Goal: Information Seeking & Learning: Learn about a topic

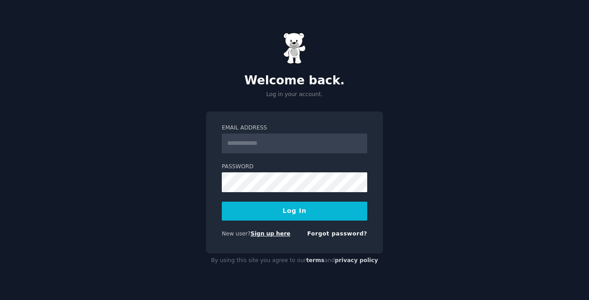
click at [278, 234] on link "Sign up here" at bounding box center [271, 234] width 40 height 6
click at [237, 145] on input "Email Address" at bounding box center [294, 144] width 145 height 20
paste input "**********"
type input "**********"
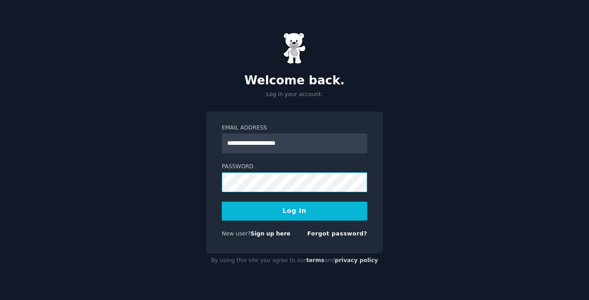
click at [222, 202] on button "Log In" at bounding box center [294, 211] width 145 height 19
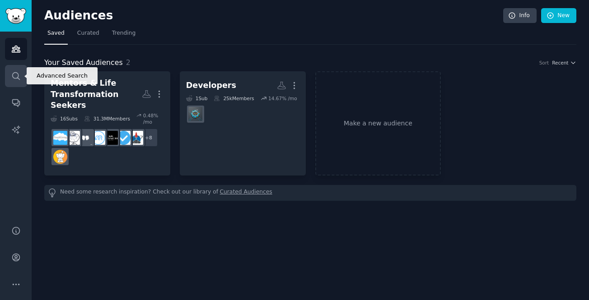
click at [16, 71] on icon "Sidebar" at bounding box center [15, 75] width 9 height 9
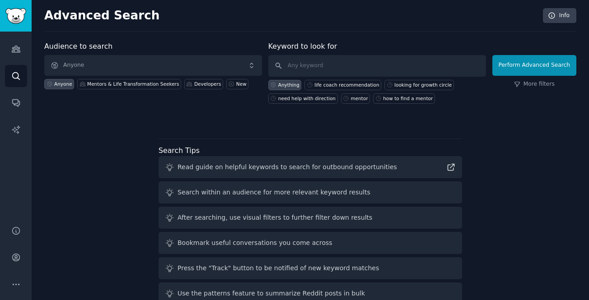
click at [273, 126] on div "Audience to search Anyone Anyone Mentors & Life Transformation Seekers Develope…" at bounding box center [310, 174] width 532 height 267
click at [323, 73] on input "text" at bounding box center [377, 66] width 218 height 22
type input "product teste"
click button "Perform Advanced Search" at bounding box center [534, 65] width 84 height 21
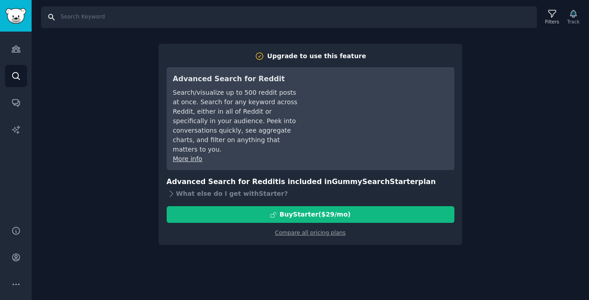
click at [80, 13] on input "Search" at bounding box center [289, 17] width 496 height 22
type input "product tester"
click at [168, 189] on icon at bounding box center [171, 193] width 9 height 9
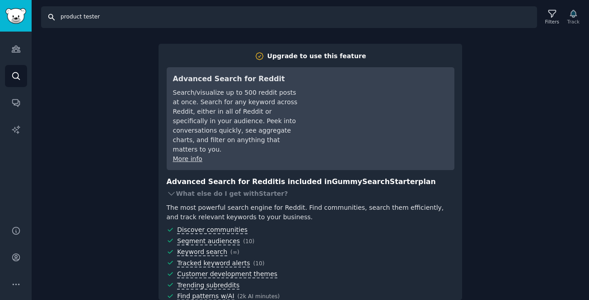
click at [93, 14] on input "product tester" at bounding box center [289, 17] width 496 height 22
click at [6, 16] on img "Sidebar" at bounding box center [15, 16] width 21 height 16
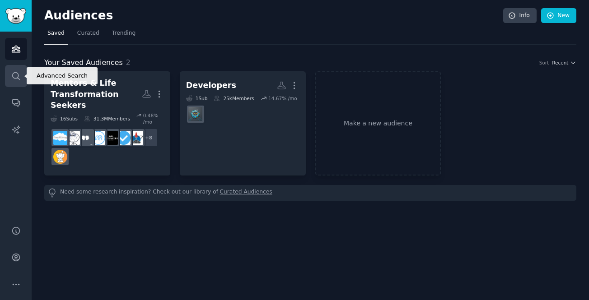
click at [18, 74] on icon "Sidebar" at bounding box center [15, 75] width 9 height 9
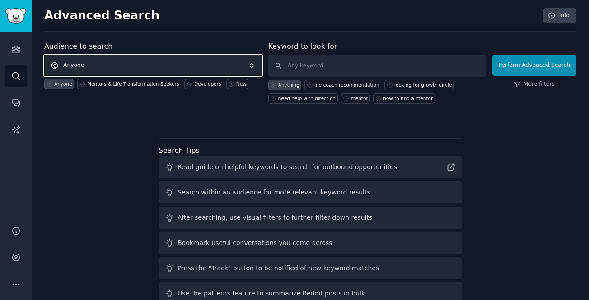
click at [105, 61] on span "Anyone" at bounding box center [153, 65] width 218 height 21
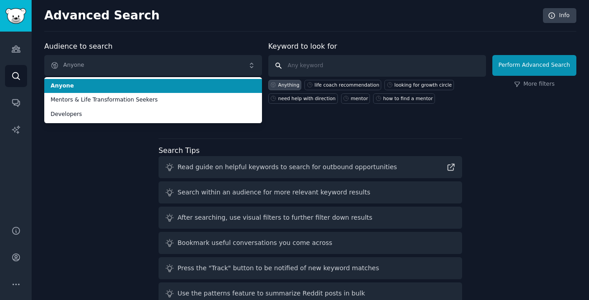
click at [326, 68] on input "text" at bounding box center [377, 66] width 218 height 22
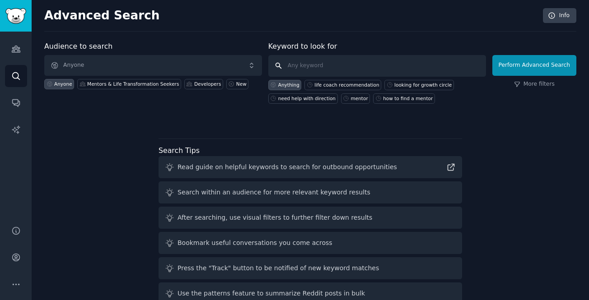
paste input "product tester"
type input "product tester"
click button "Perform Advanced Search" at bounding box center [534, 65] width 84 height 21
click at [302, 99] on div "need help with direction" at bounding box center [306, 98] width 57 height 6
type input "need help with direction"
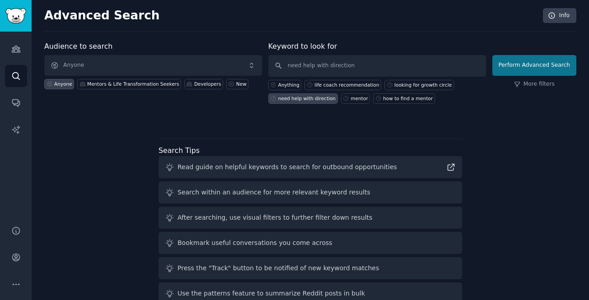
drag, startPoint x: 574, startPoint y: 71, endPoint x: 559, endPoint y: 69, distance: 14.6
click at [573, 71] on div "Advanced Search Info Audience to search Anyone Anyone Mentors & Life Transforma…" at bounding box center [310, 160] width 557 height 321
click at [541, 67] on button "Perform Advanced Search" at bounding box center [534, 65] width 84 height 21
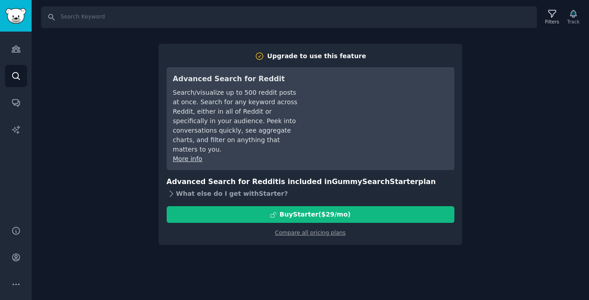
click at [171, 189] on icon at bounding box center [171, 193] width 9 height 9
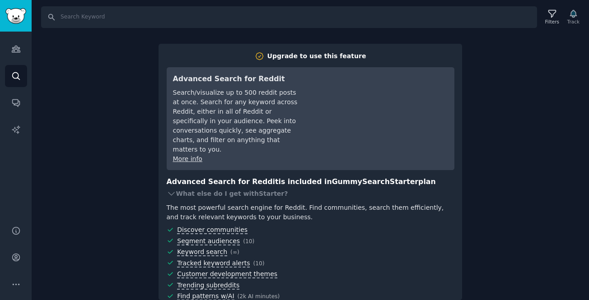
scroll to position [49, 0]
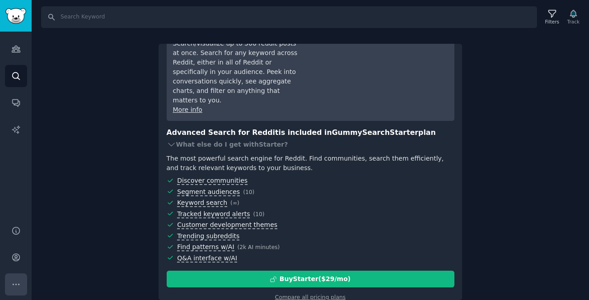
click at [10, 282] on button "More" at bounding box center [16, 285] width 22 height 22
click at [18, 28] on link "Sidebar" at bounding box center [16, 16] width 32 height 32
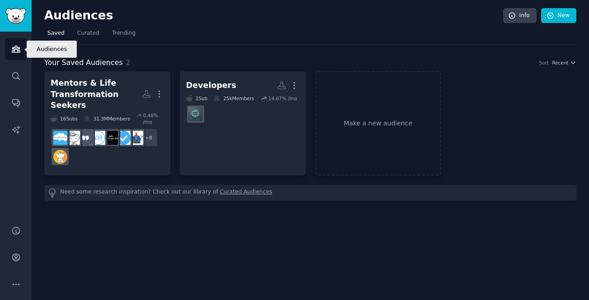
click at [17, 54] on link "Audiences" at bounding box center [16, 49] width 22 height 22
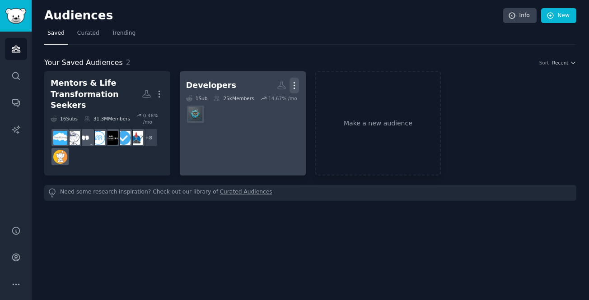
drag, startPoint x: 294, startPoint y: 83, endPoint x: 294, endPoint y: 90, distance: 7.2
click at [294, 83] on icon "button" at bounding box center [294, 86] width 1 height 6
click at [272, 103] on p "Delete" at bounding box center [269, 104] width 21 height 9
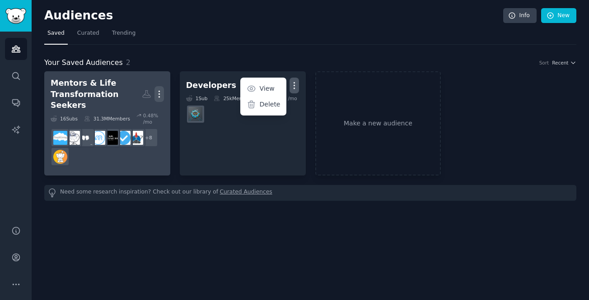
click at [160, 89] on icon "button" at bounding box center [158, 93] width 9 height 9
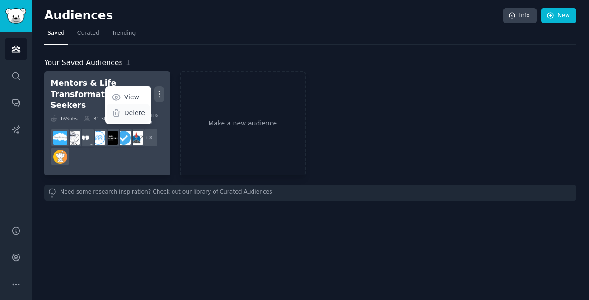
click at [127, 110] on p "Delete" at bounding box center [134, 112] width 21 height 9
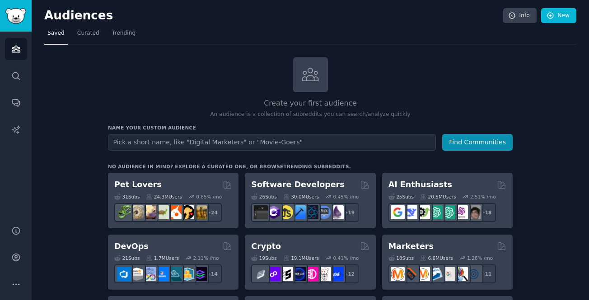
click at [180, 148] on input "text" at bounding box center [272, 142] width 328 height 17
type input "product tester"
click at [442, 134] on button "Find Communities" at bounding box center [477, 142] width 70 height 17
